Goal: Check status: Check status

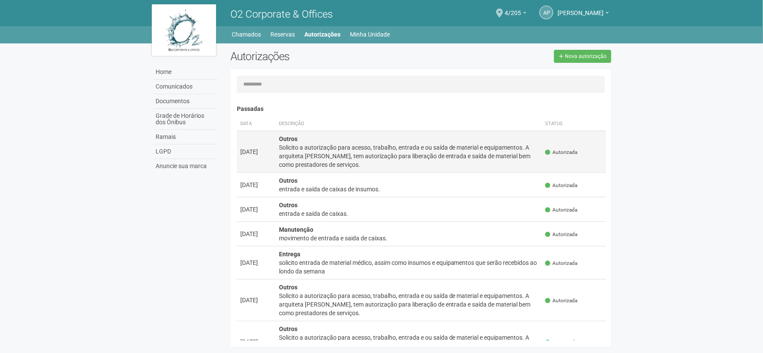
click at [314, 147] on div "Solicito a autorização para acesso, trabalho, entrada e ou saída de material e …" at bounding box center [409, 156] width 260 height 26
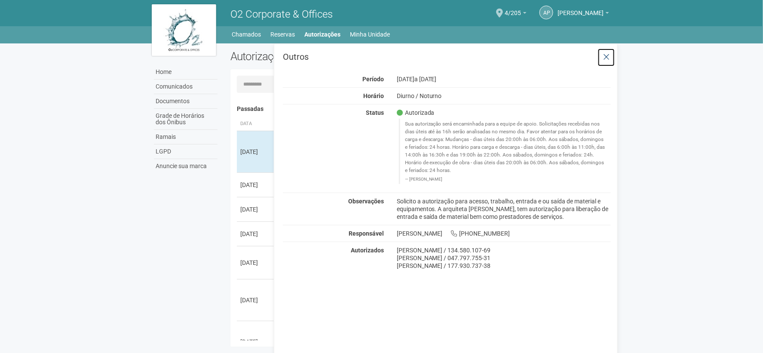
click at [605, 55] on icon at bounding box center [606, 57] width 6 height 9
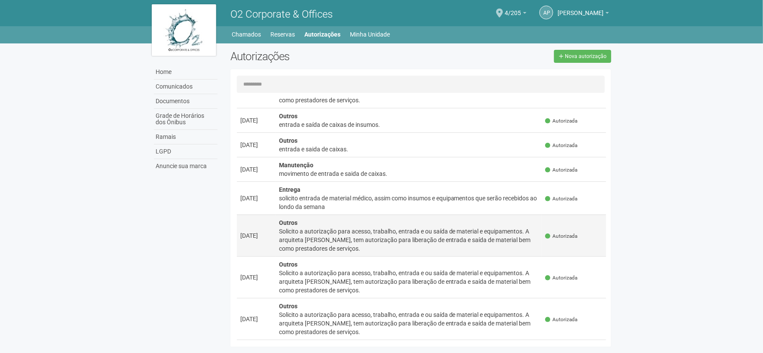
scroll to position [48, 0]
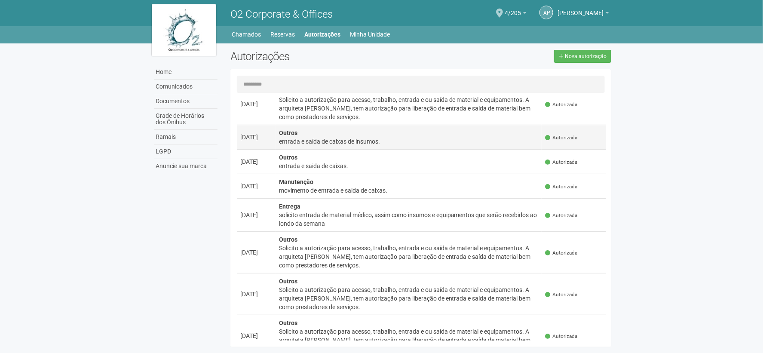
click at [327, 144] on div "entrada e saída de caixas de insumos." at bounding box center [409, 141] width 260 height 9
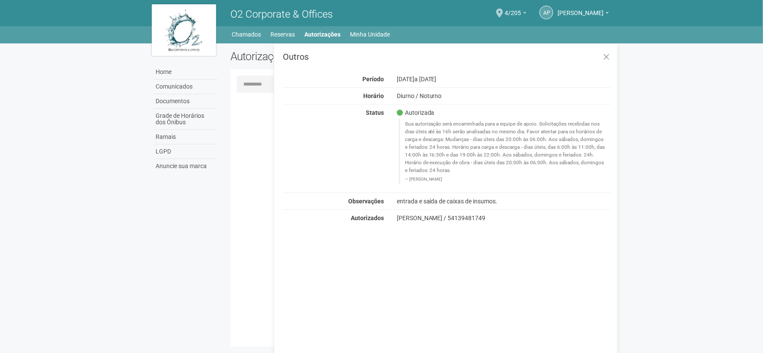
scroll to position [0, 0]
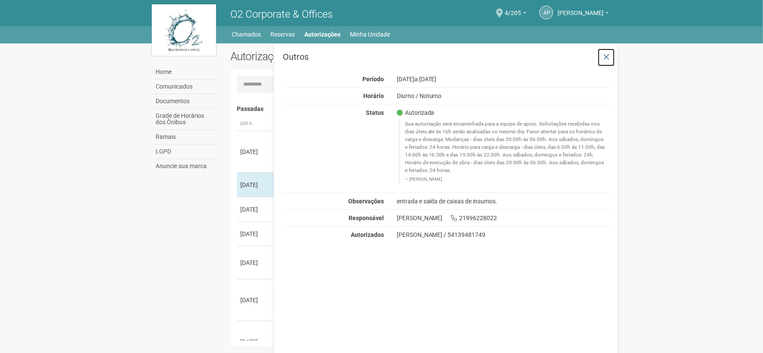
click at [604, 57] on icon at bounding box center [606, 57] width 6 height 9
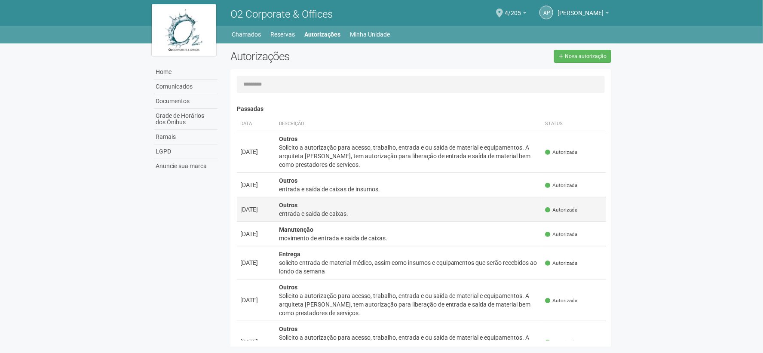
click at [322, 213] on div "entrada e saida de caixas." at bounding box center [409, 213] width 260 height 9
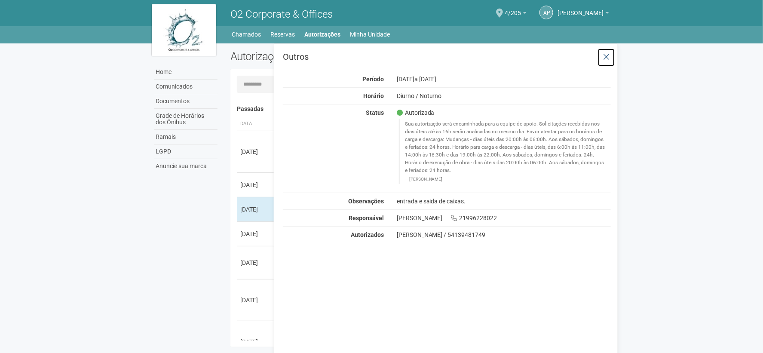
click at [604, 58] on icon at bounding box center [606, 57] width 6 height 9
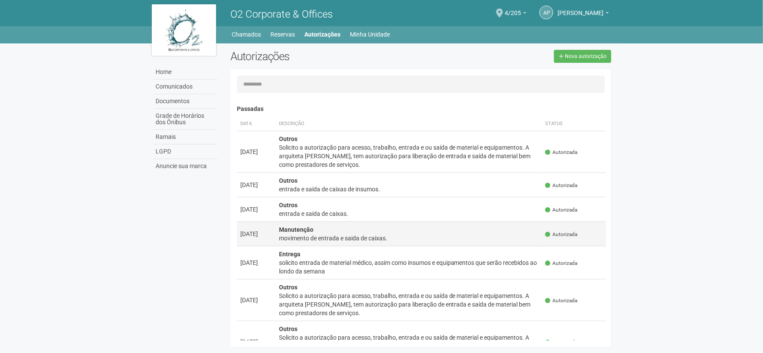
click at [362, 233] on td "Manutenção movimento de entrada e saida de caixas." at bounding box center [409, 233] width 267 height 25
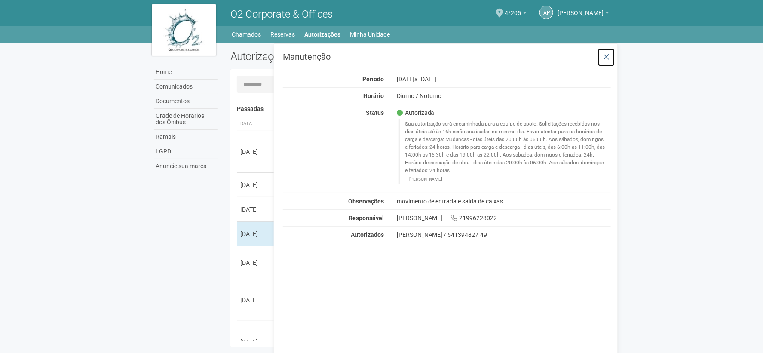
click at [604, 57] on icon at bounding box center [606, 57] width 6 height 9
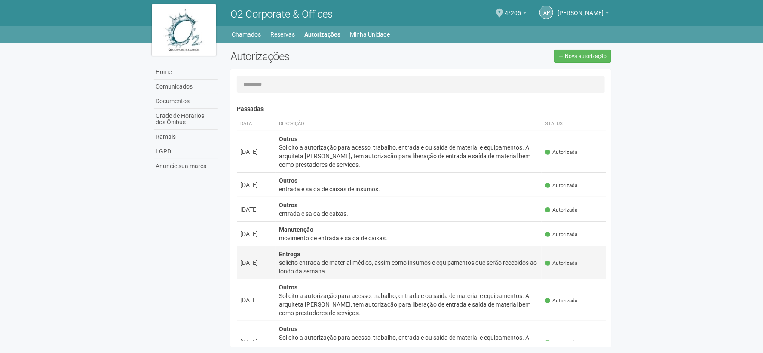
click at [346, 263] on div "solicito entrada de material médico, assim como insumos e equipamentos que serã…" at bounding box center [409, 266] width 260 height 17
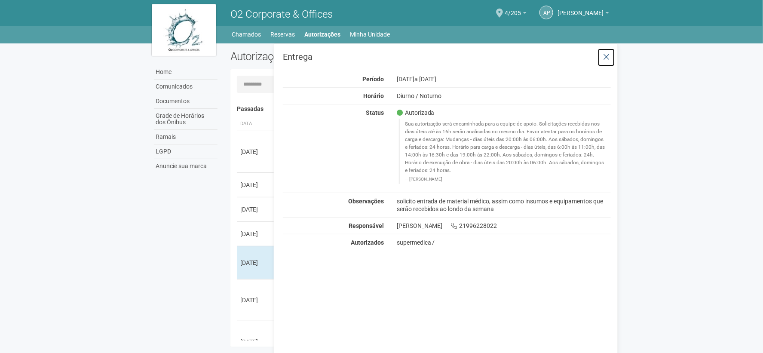
click at [603, 58] on icon at bounding box center [606, 57] width 6 height 9
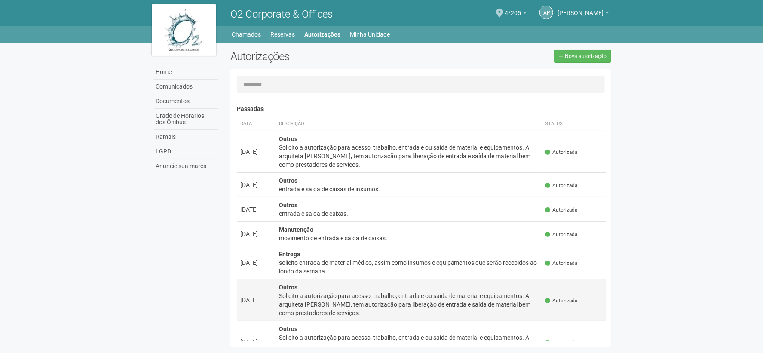
click at [332, 286] on td "Outros Solicito a autorização para acesso, trabalho, entrada e ou saída de mate…" at bounding box center [409, 300] width 267 height 42
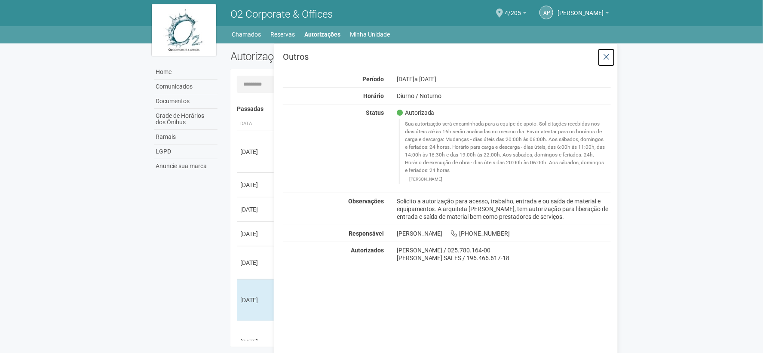
click at [607, 50] on button at bounding box center [607, 57] width 18 height 18
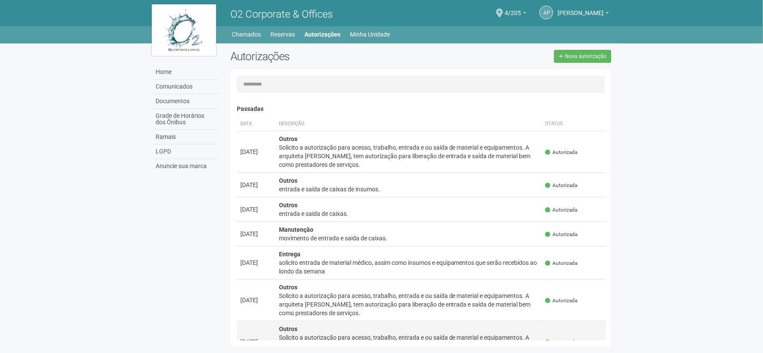
click at [339, 334] on div "Solicito a autorização para acesso, trabalho, entrada e ou saída de material e …" at bounding box center [409, 346] width 260 height 26
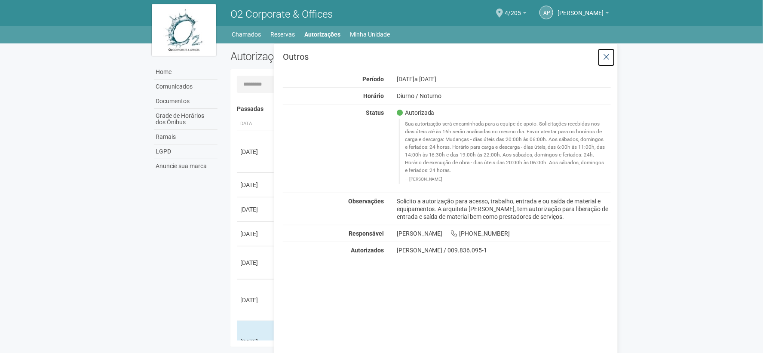
click at [604, 59] on icon at bounding box center [606, 57] width 6 height 9
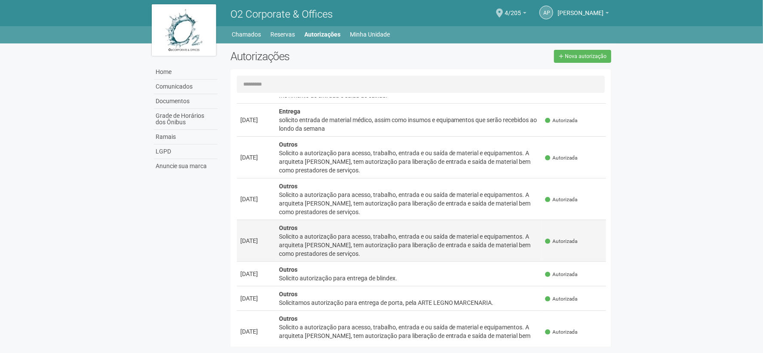
scroll to position [143, 0]
click at [384, 228] on td "Outros Solicito a autorização para acesso, trabalho, entrada e ou saída de mate…" at bounding box center [409, 240] width 267 height 42
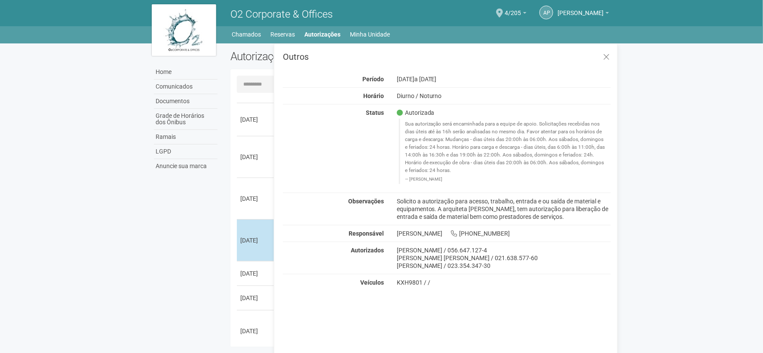
scroll to position [0, 0]
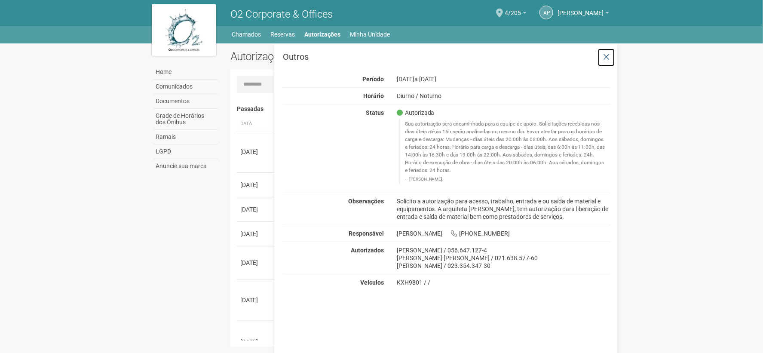
click at [611, 50] on button at bounding box center [607, 57] width 18 height 18
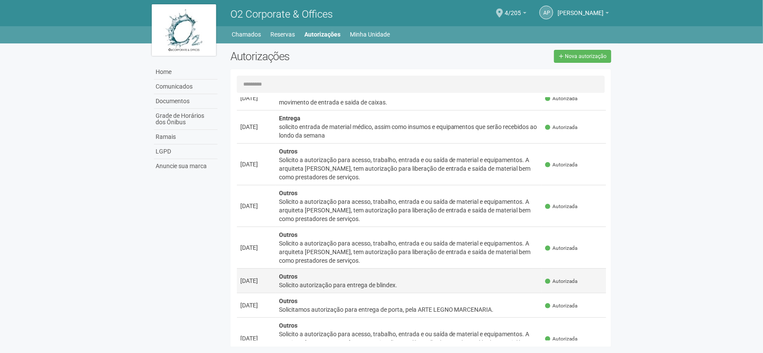
scroll to position [191, 0]
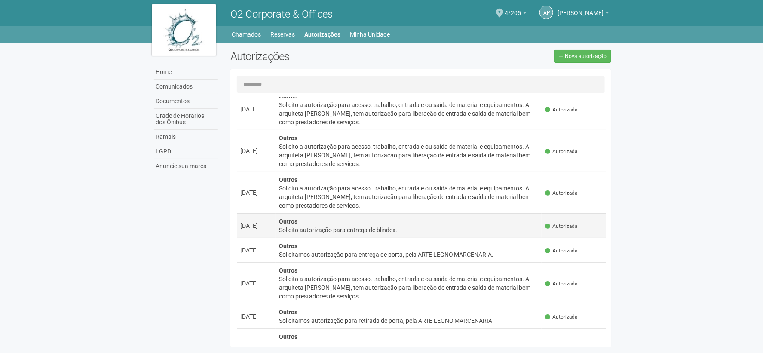
click at [366, 236] on td "Outros Solicito autorização para entrega de blindex." at bounding box center [409, 225] width 267 height 25
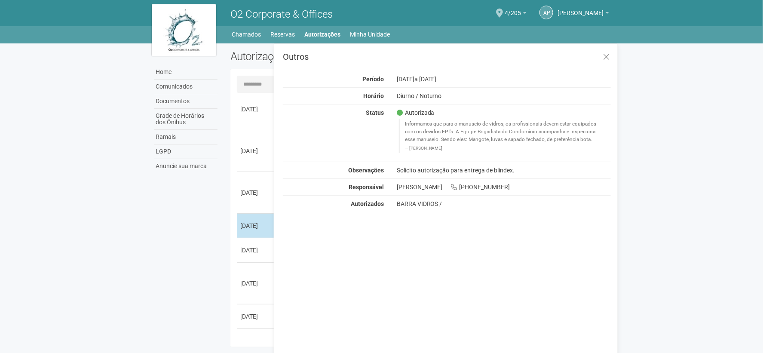
scroll to position [0, 0]
click at [605, 54] on icon at bounding box center [606, 57] width 6 height 9
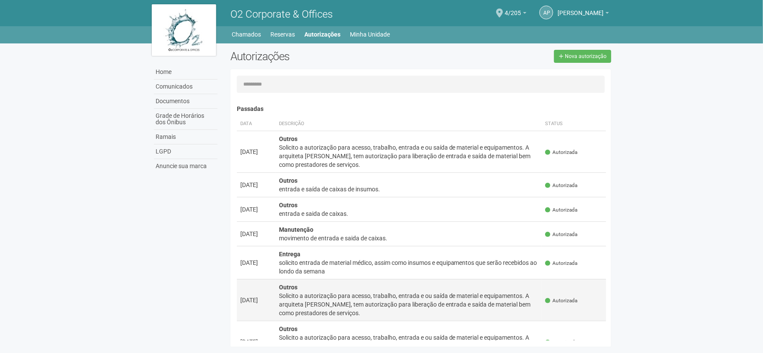
click at [327, 312] on div "Solicito a autorização para acesso, trabalho, entrada e ou saída de material e …" at bounding box center [409, 305] width 260 height 26
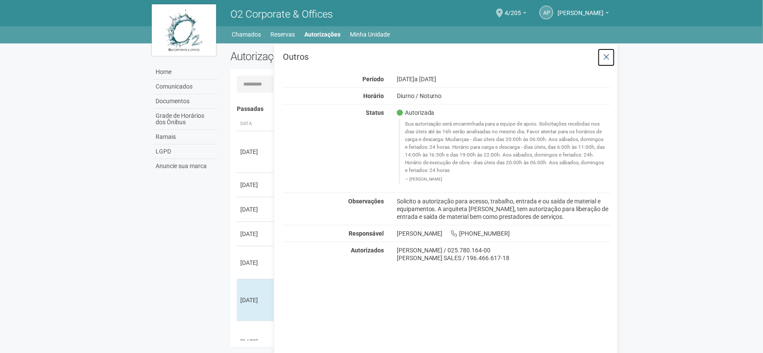
click at [608, 57] on icon at bounding box center [606, 57] width 6 height 9
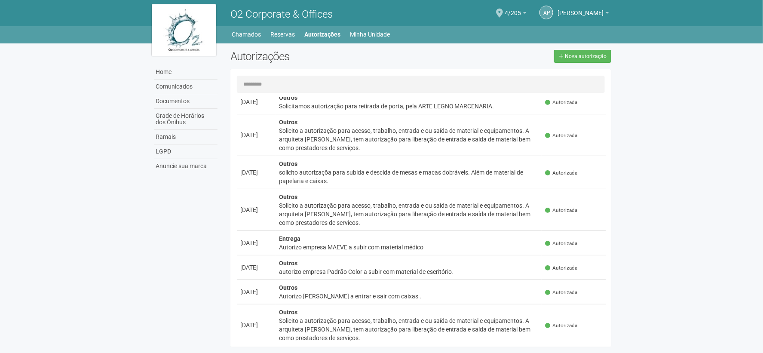
scroll to position [478, 0]
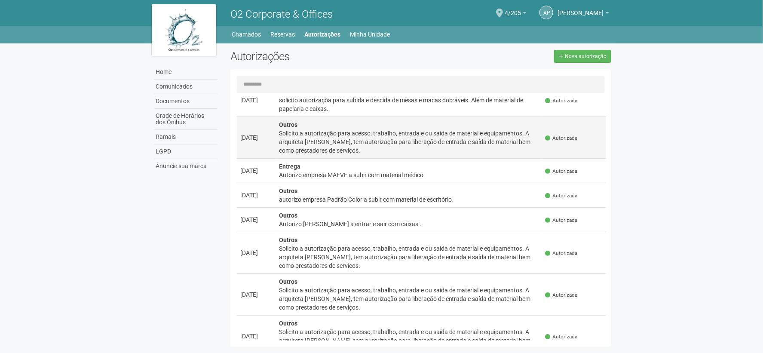
click at [407, 133] on div "Solicito a autorização para acesso, trabalho, entrada e ou saída de material e …" at bounding box center [409, 142] width 260 height 26
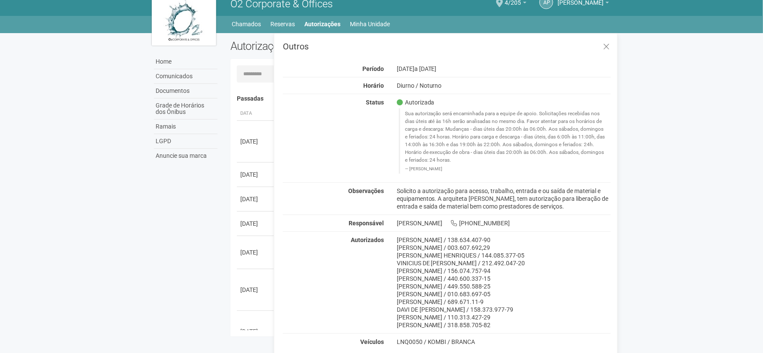
scroll to position [13, 0]
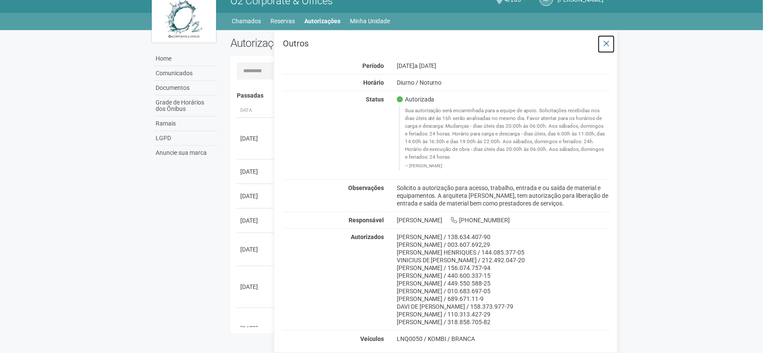
click at [605, 42] on icon at bounding box center [606, 44] width 6 height 9
